Goal: Complete application form

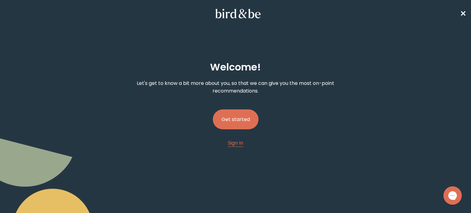
click at [241, 121] on button "Get started" at bounding box center [236, 119] width 46 height 20
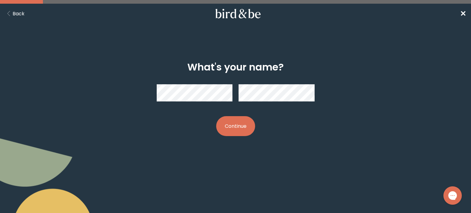
click at [241, 123] on button "Continue" at bounding box center [235, 126] width 39 height 20
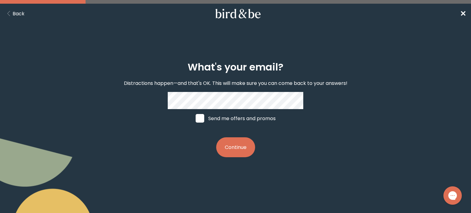
click at [234, 154] on button "Continue" at bounding box center [235, 147] width 39 height 20
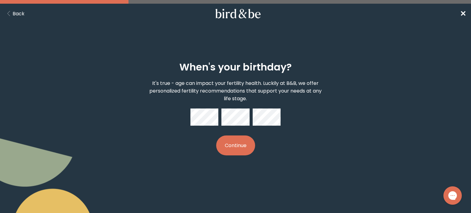
click at [242, 147] on button "Continue" at bounding box center [235, 146] width 39 height 20
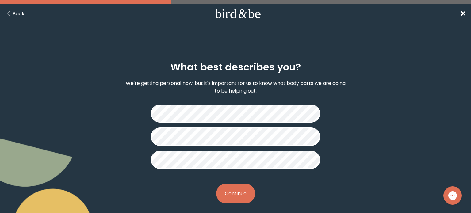
click at [239, 193] on button "Continue" at bounding box center [235, 194] width 39 height 20
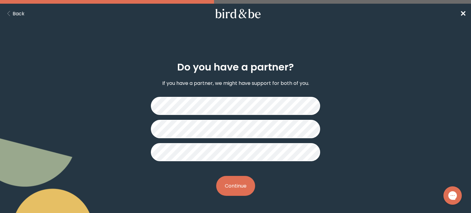
click at [234, 187] on button "Continue" at bounding box center [235, 186] width 39 height 20
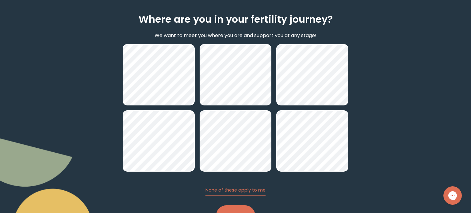
scroll to position [50, 0]
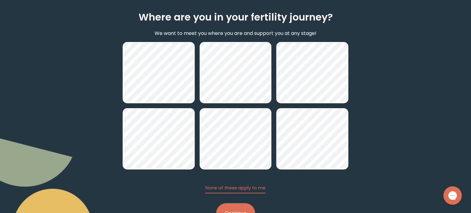
click at [230, 208] on button "Continue" at bounding box center [235, 213] width 39 height 20
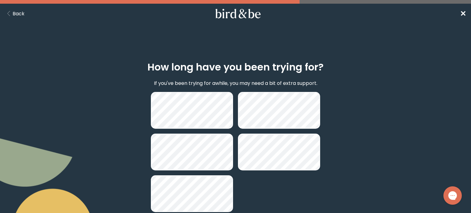
scroll to position [43, 0]
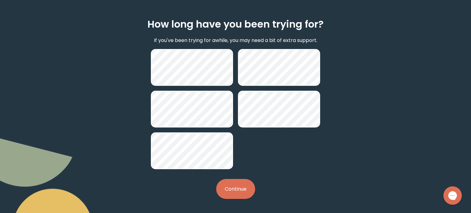
click at [239, 182] on button "Continue" at bounding box center [235, 189] width 39 height 20
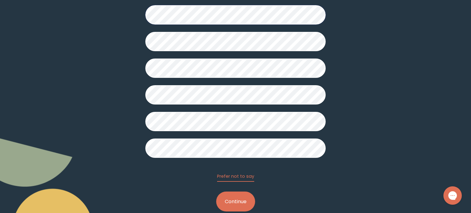
scroll to position [151, 0]
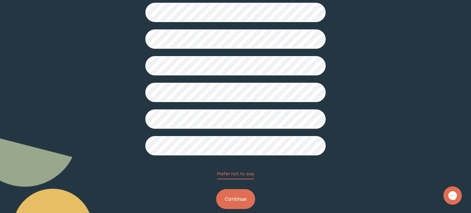
click at [231, 196] on button "Continue" at bounding box center [235, 199] width 39 height 20
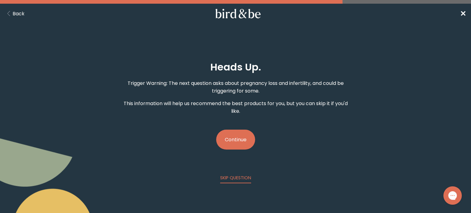
click at [238, 145] on button "Continue" at bounding box center [235, 140] width 39 height 20
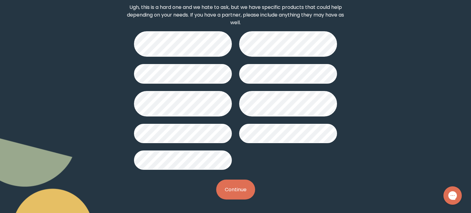
scroll to position [90, 0]
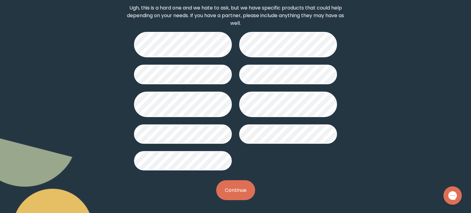
click at [236, 188] on button "Continue" at bounding box center [235, 190] width 39 height 20
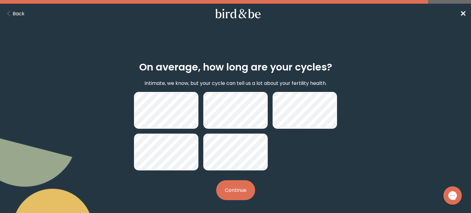
click at [238, 189] on button "Continue" at bounding box center [235, 190] width 39 height 20
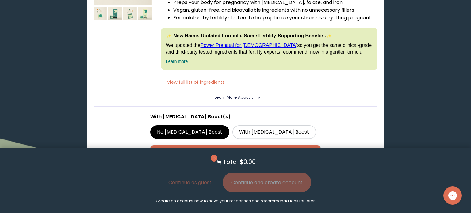
scroll to position [428, 0]
click at [200, 79] on button "View full list of ingredients" at bounding box center [196, 82] width 70 height 13
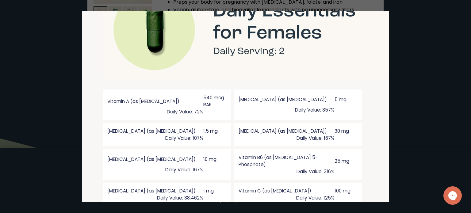
scroll to position [492, 2]
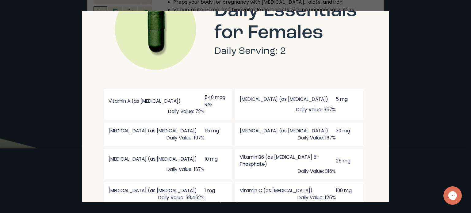
click at [33, 67] on div at bounding box center [235, 106] width 471 height 213
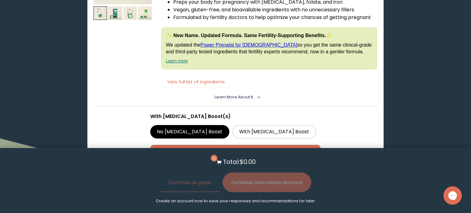
scroll to position [0, 0]
